Goal: Information Seeking & Learning: Learn about a topic

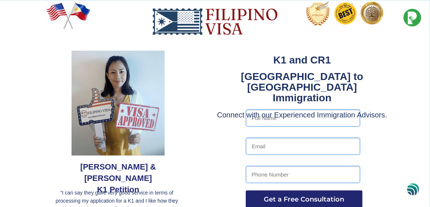
click at [218, 196] on div at bounding box center [214, 122] width 345 height 245
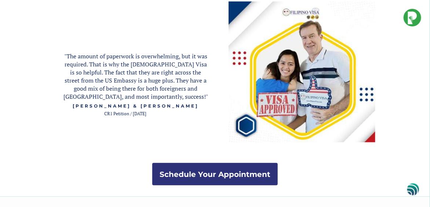
scroll to position [1346, 0]
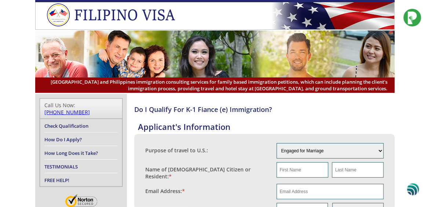
click at [109, 174] on li "FREE HELP!" at bounding box center [80, 179] width 73 height 13
